Goal: Navigation & Orientation: Find specific page/section

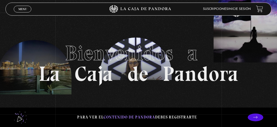
click at [239, 9] on link "Inicie sesión" at bounding box center [239, 8] width 23 height 3
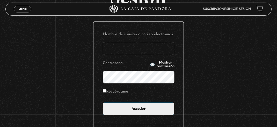
scroll to position [50, 0]
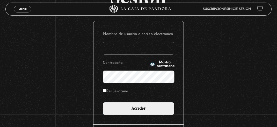
type input "[EMAIL_ADDRESS][DOMAIN_NAME]"
click at [109, 91] on label "Recuérdame" at bounding box center [115, 91] width 25 height 7
click at [106, 91] on input "Recuérdame" at bounding box center [104, 90] width 3 height 3
checkbox input "true"
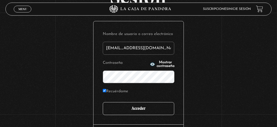
click at [111, 106] on input "Acceder" at bounding box center [138, 108] width 71 height 13
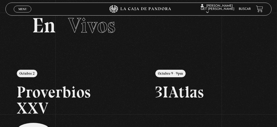
scroll to position [11, 0]
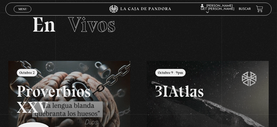
click at [44, 81] on link at bounding box center [146, 124] width 277 height 127
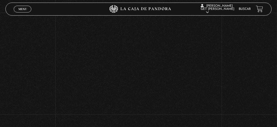
scroll to position [74, 0]
click at [232, 82] on div "Volver [DATE] Proverbios XXV" at bounding box center [138, 28] width 277 height 181
click at [261, 108] on div "Volver [DATE] Proverbios XXV" at bounding box center [138, 28] width 277 height 181
